Goal: Complete application form

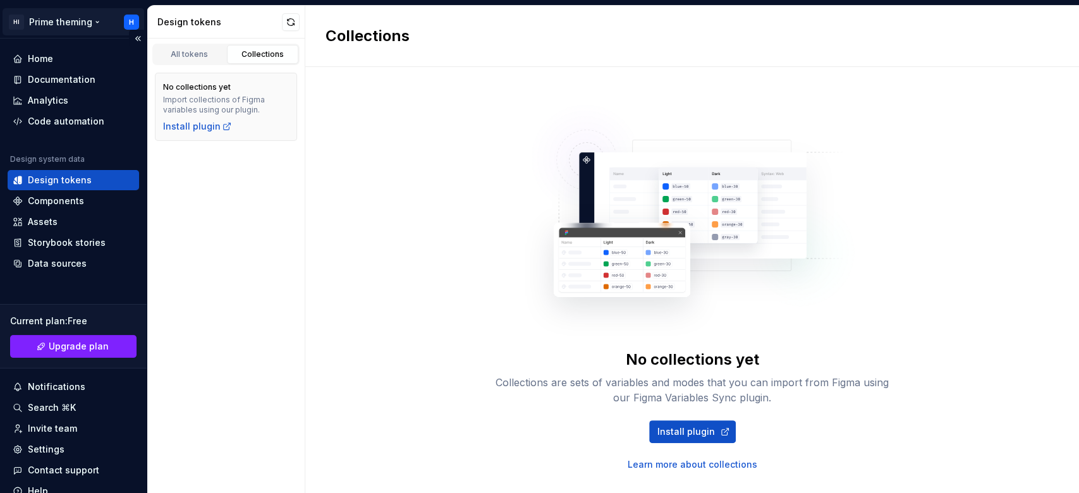
click at [125, 23] on html "HI Prime theming H Home Documentation Analytics Code automation Design system d…" at bounding box center [539, 246] width 1079 height 493
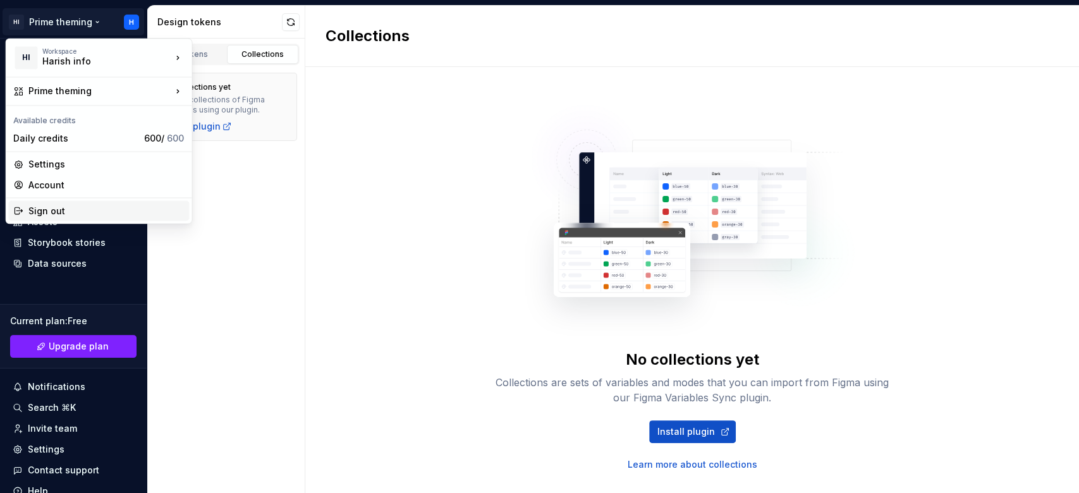
click at [73, 209] on div "Sign out" at bounding box center [105, 210] width 155 height 13
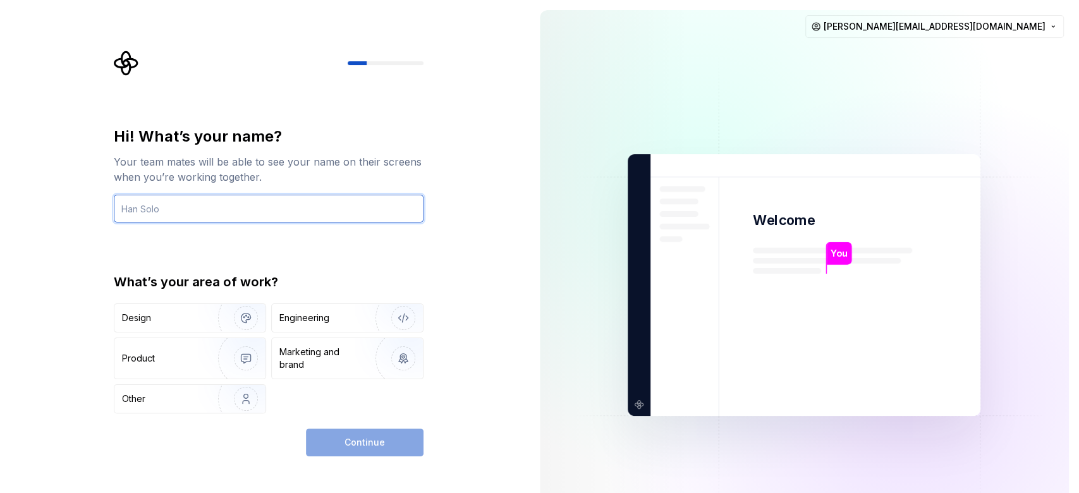
click at [322, 212] on input "text" at bounding box center [269, 209] width 310 height 28
type input "Harish"
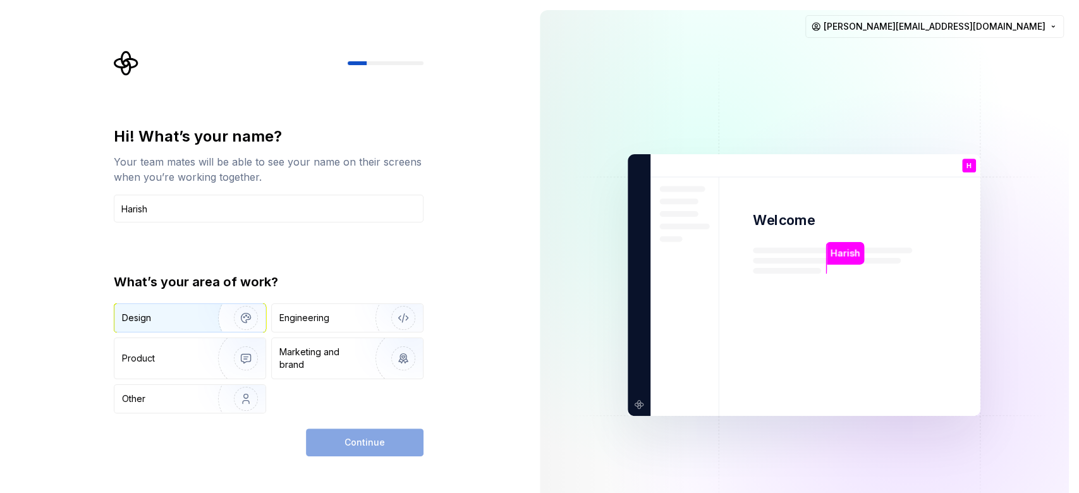
click at [144, 322] on div "Design" at bounding box center [136, 318] width 29 height 13
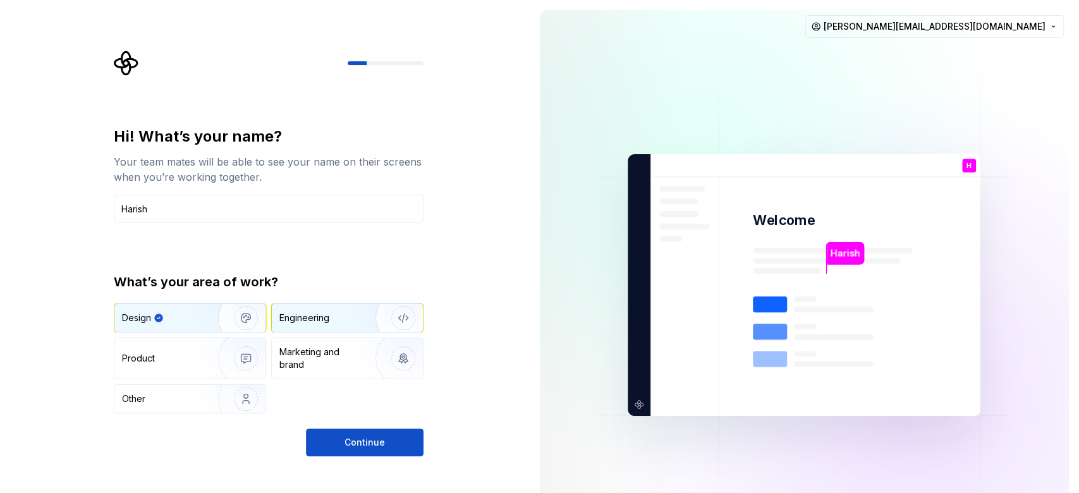
click at [322, 320] on div "Engineering" at bounding box center [304, 318] width 50 height 13
click at [154, 320] on div "Design" at bounding box center [162, 318] width 80 height 13
click at [322, 317] on div "Engineering" at bounding box center [304, 318] width 50 height 13
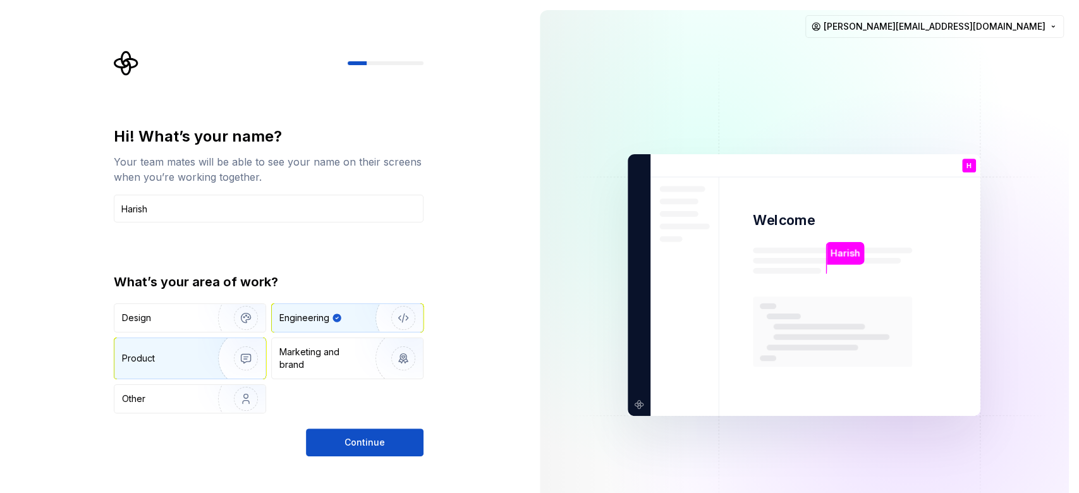
click at [186, 348] on div "Product" at bounding box center [189, 358] width 151 height 40
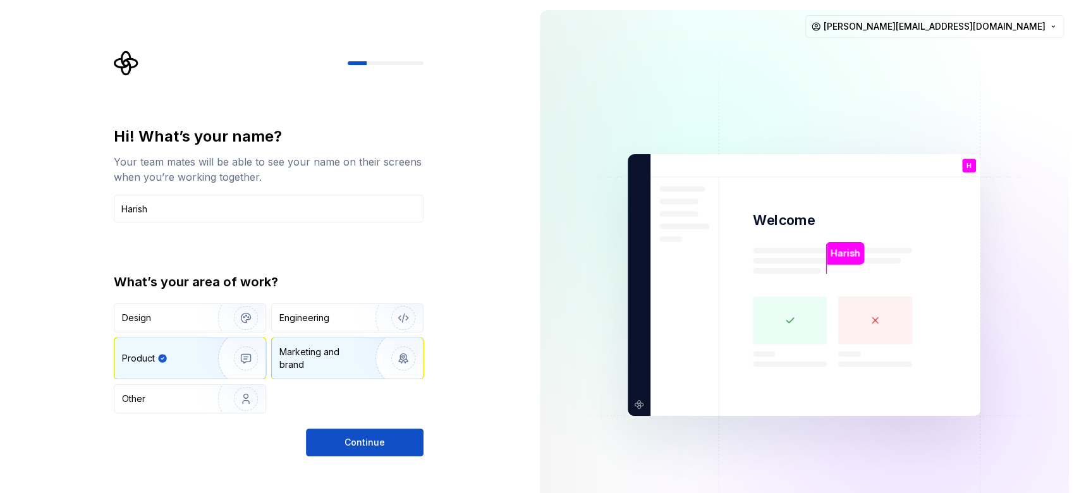
click at [316, 358] on div "Marketing and brand" at bounding box center [321, 358] width 85 height 25
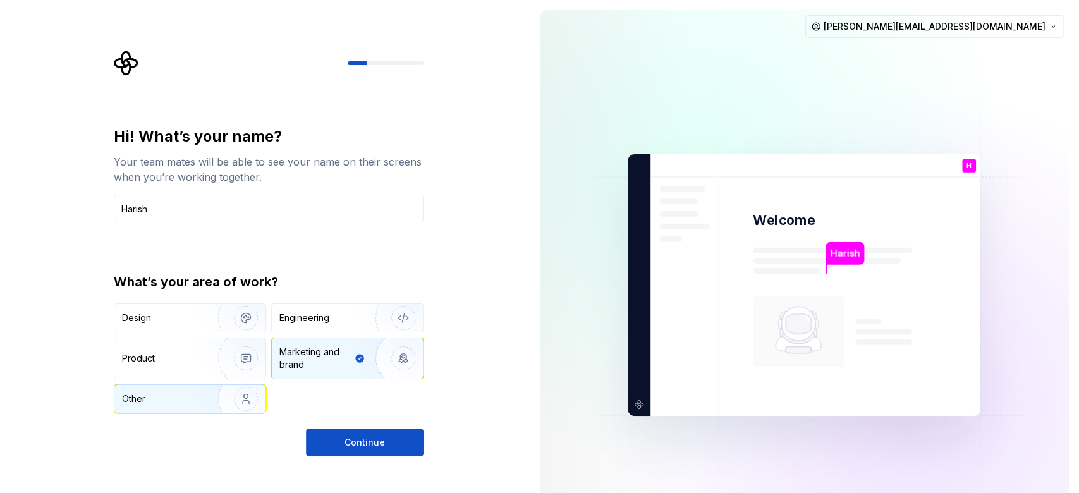
click at [192, 396] on div "Other" at bounding box center [159, 398] width 74 height 13
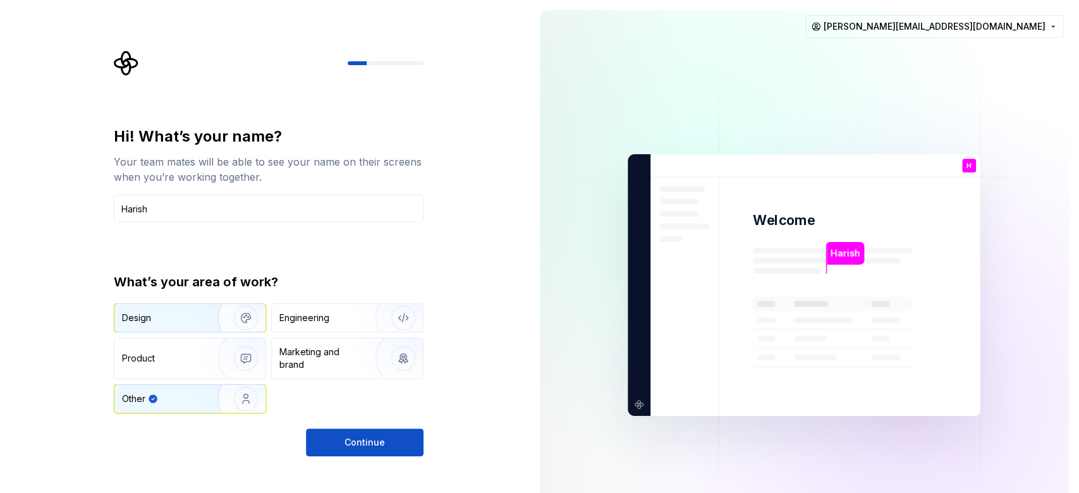
click at [196, 317] on div "Design" at bounding box center [162, 318] width 80 height 13
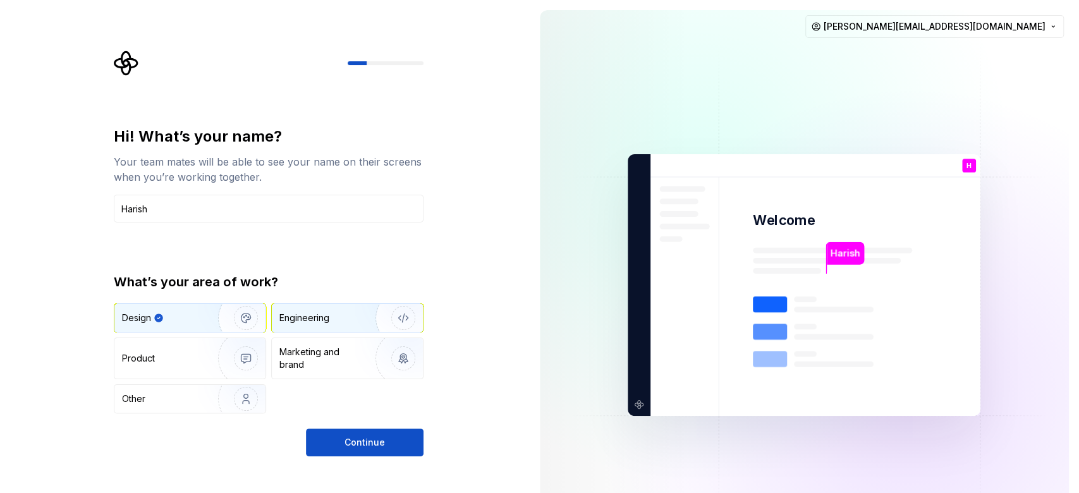
click at [281, 317] on div "Engineering" at bounding box center [304, 318] width 50 height 13
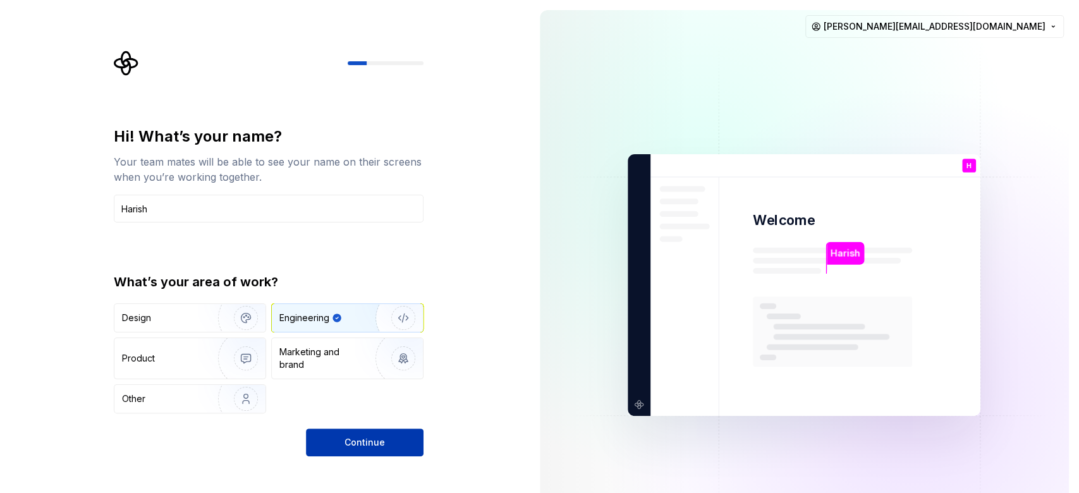
click at [365, 433] on button "Continue" at bounding box center [365, 442] width 118 height 28
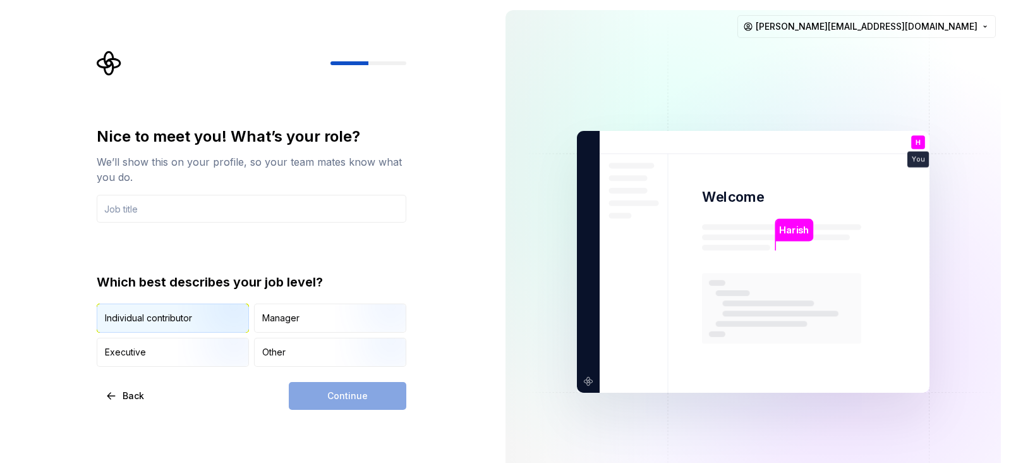
click at [191, 330] on img "button" at bounding box center [218, 333] width 81 height 85
click at [267, 206] on input "text" at bounding box center [252, 209] width 310 height 28
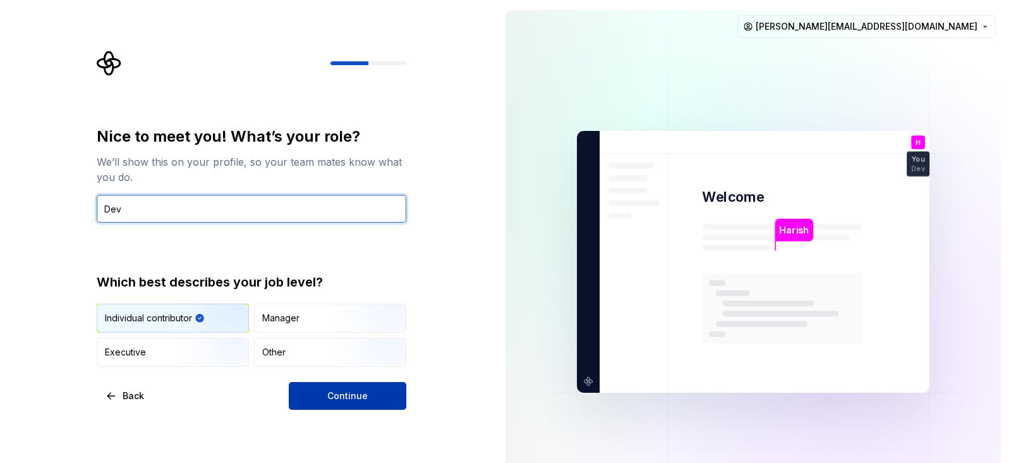
type input "Dev"
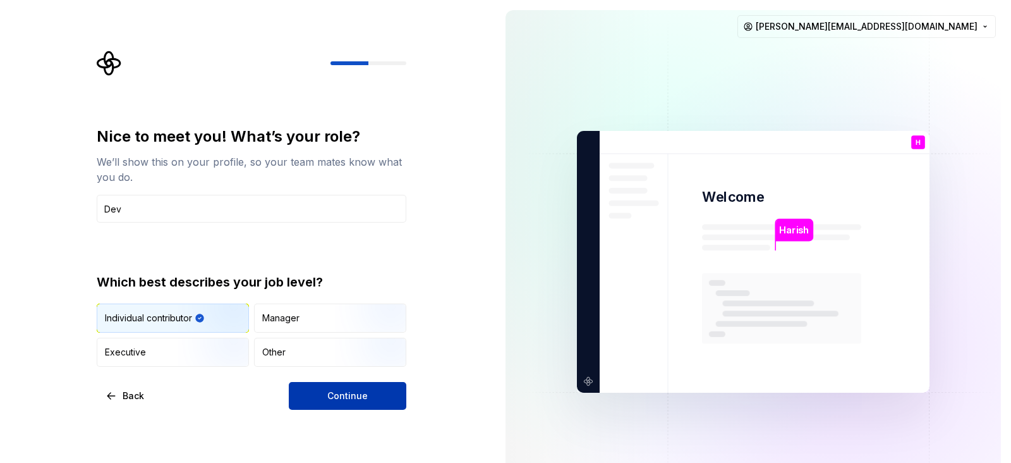
click at [303, 405] on button "Continue" at bounding box center [348, 396] width 118 height 28
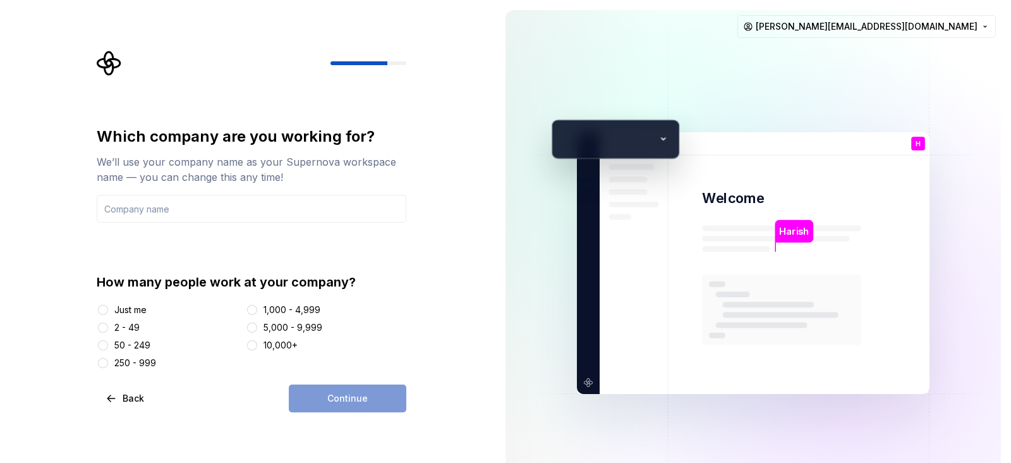
type input "H"
type input "I"
type input "D"
type input "Harish Designs"
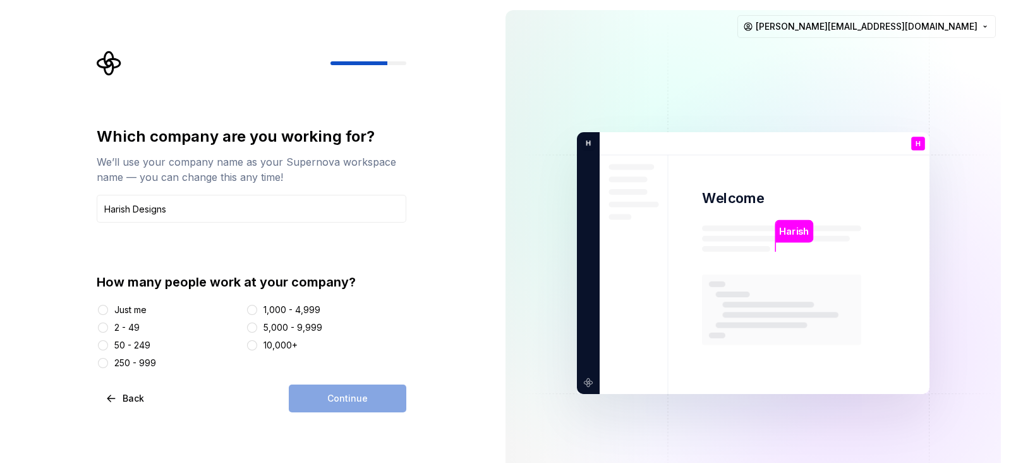
click at [131, 308] on div "Just me" at bounding box center [130, 309] width 32 height 13
click at [108, 308] on button "Just me" at bounding box center [103, 310] width 10 height 10
click at [382, 396] on button "Continue" at bounding box center [348, 398] width 118 height 28
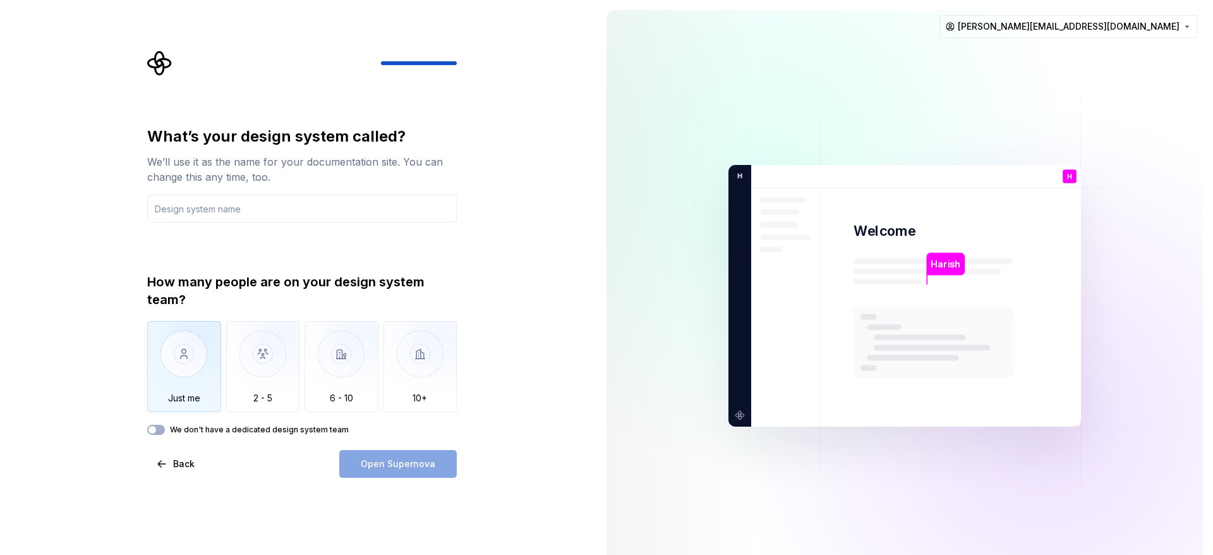
click at [167, 351] on img "button" at bounding box center [184, 363] width 74 height 85
click at [162, 430] on button "We don't have a dedicated design system team" at bounding box center [156, 430] width 18 height 10
click at [241, 209] on input "text" at bounding box center [302, 209] width 310 height 28
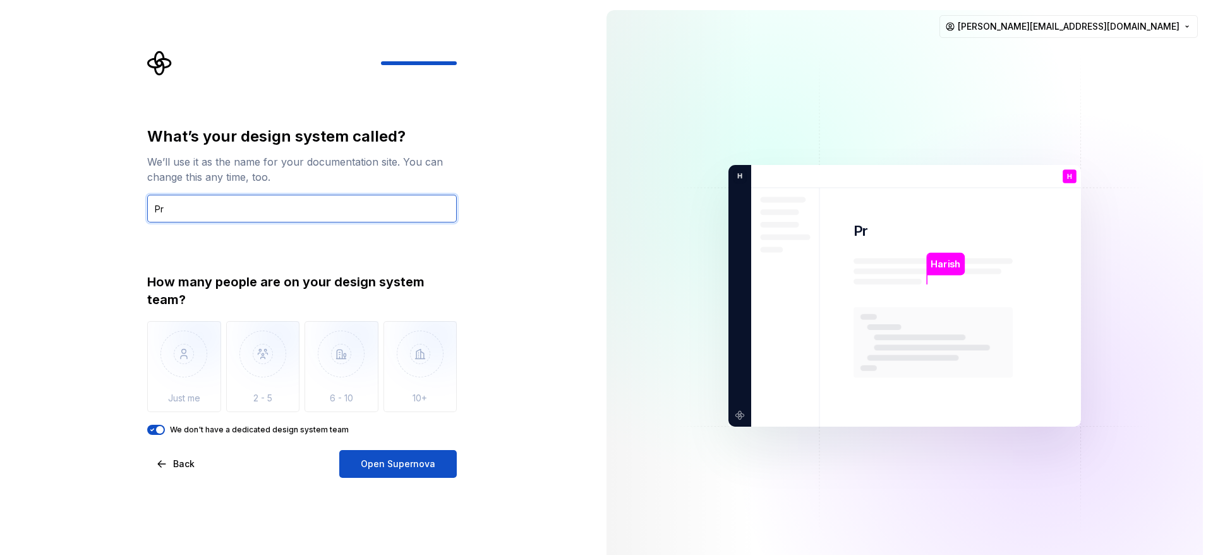
type input "P"
type input "Prime Story Fig"
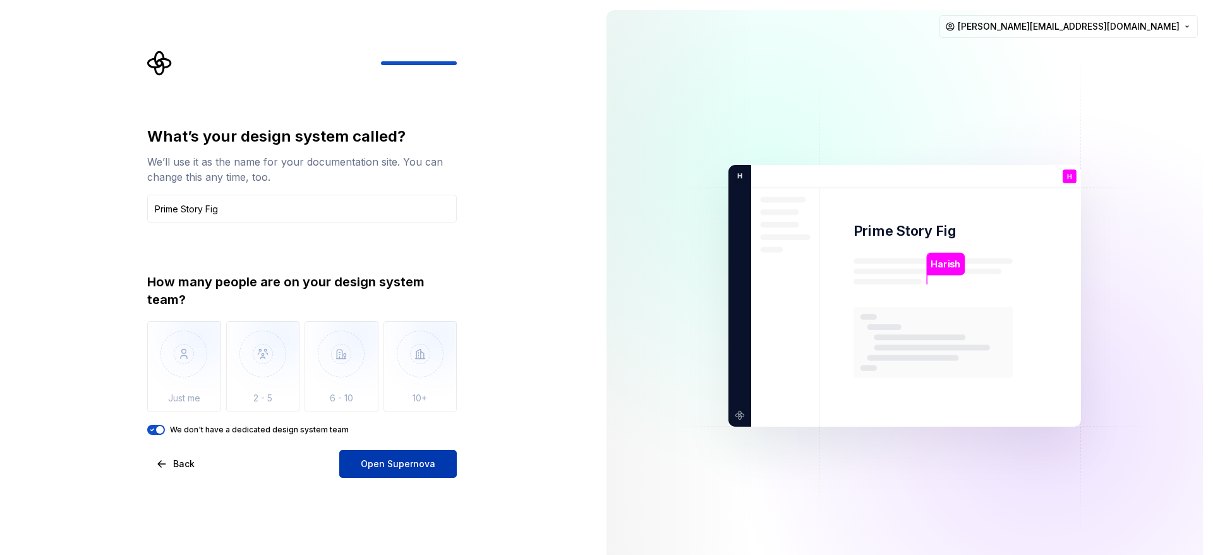
click at [420, 459] on span "Open Supernova" at bounding box center [398, 463] width 75 height 13
